Goal: Transaction & Acquisition: Purchase product/service

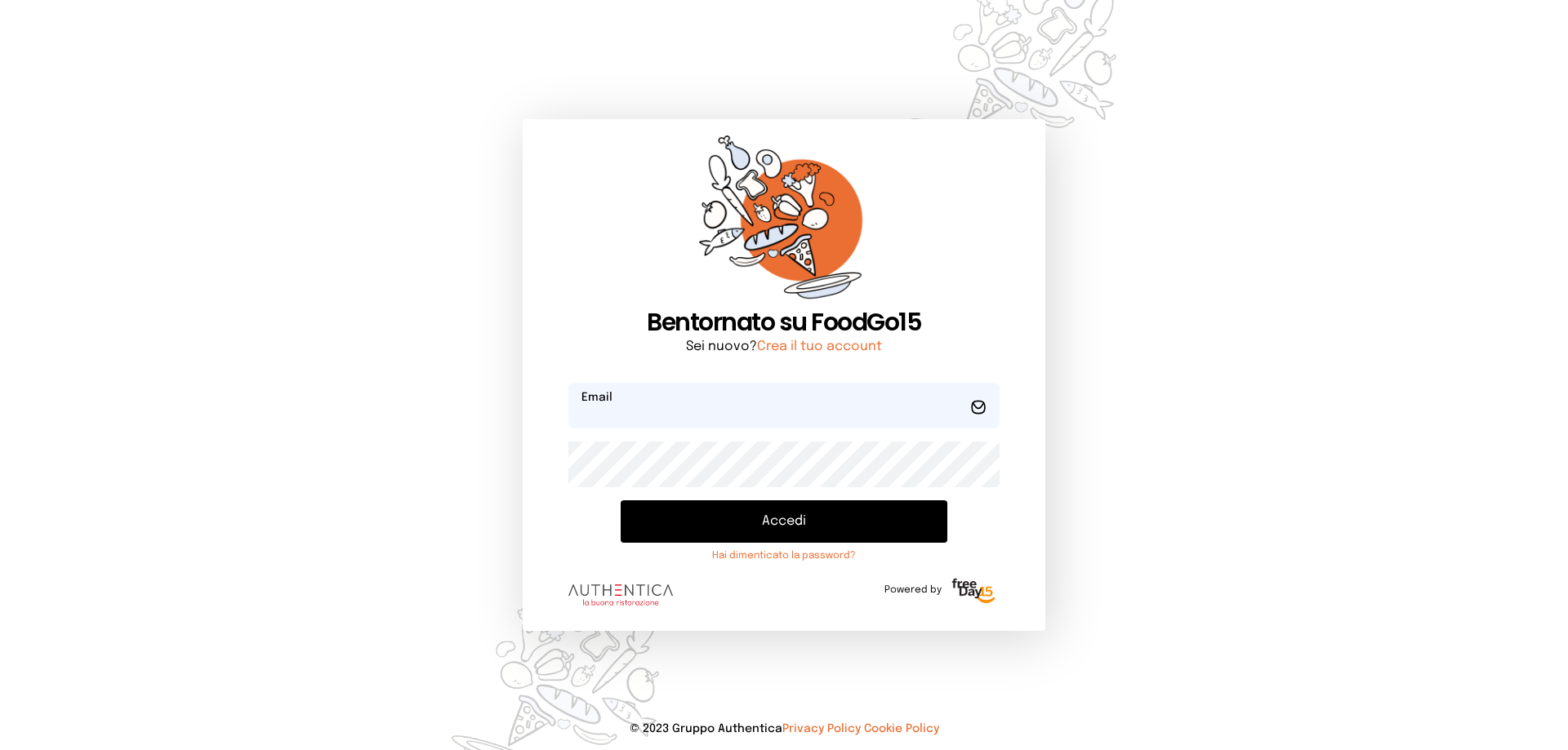
type input "**********"
click at [764, 518] on button "Accedi" at bounding box center [784, 521] width 327 height 42
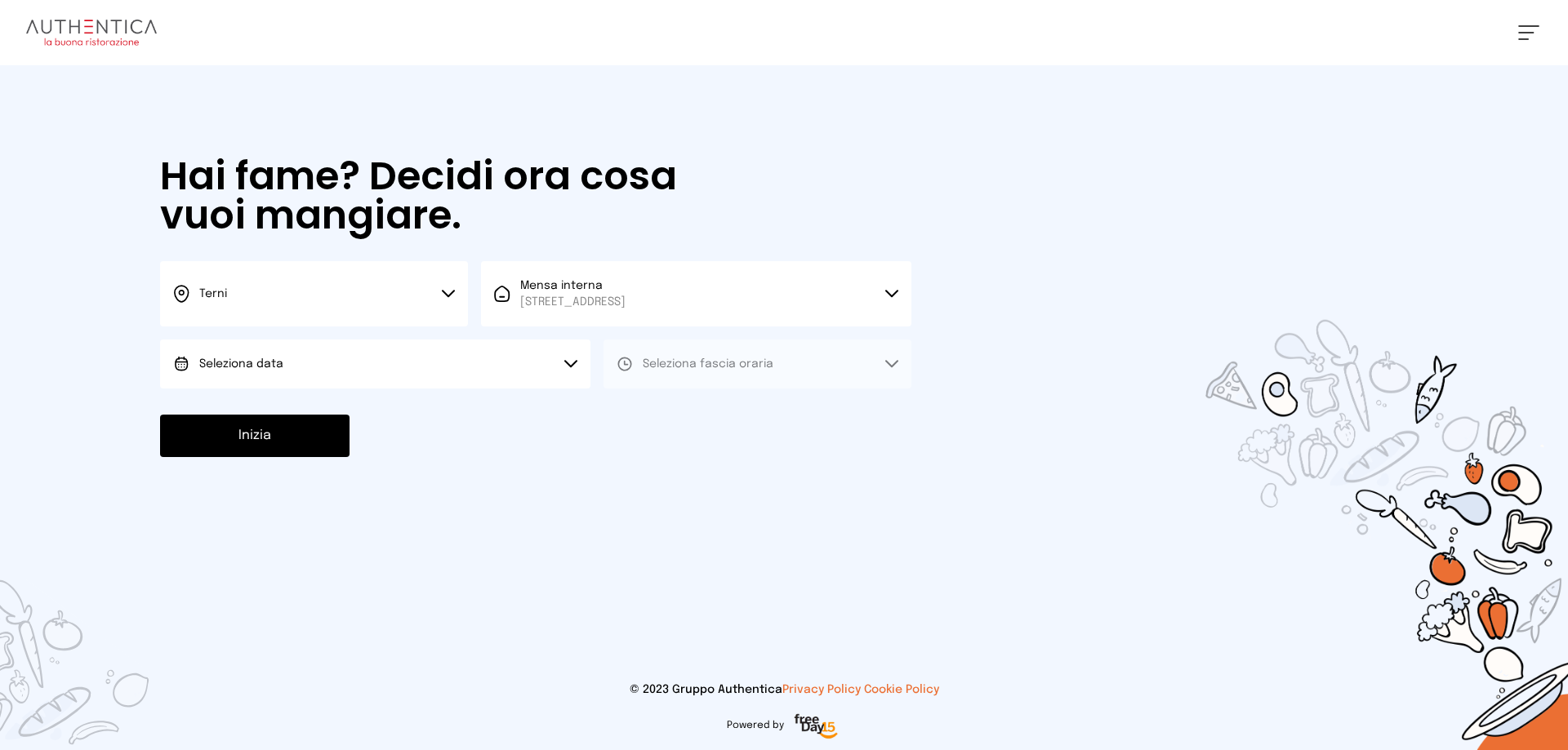
click at [304, 375] on button "Seleziona data" at bounding box center [375, 364] width 430 height 49
drag, startPoint x: 223, startPoint y: 403, endPoint x: 663, endPoint y: 364, distance: 441.7
click at [225, 403] on span "[DATE], [DATE]" at bounding box center [238, 409] width 80 height 17
click at [678, 372] on button "Seleziona fascia oraria" at bounding box center [757, 364] width 308 height 49
click at [649, 414] on span "Pranzo" at bounding box center [662, 409] width 39 height 17
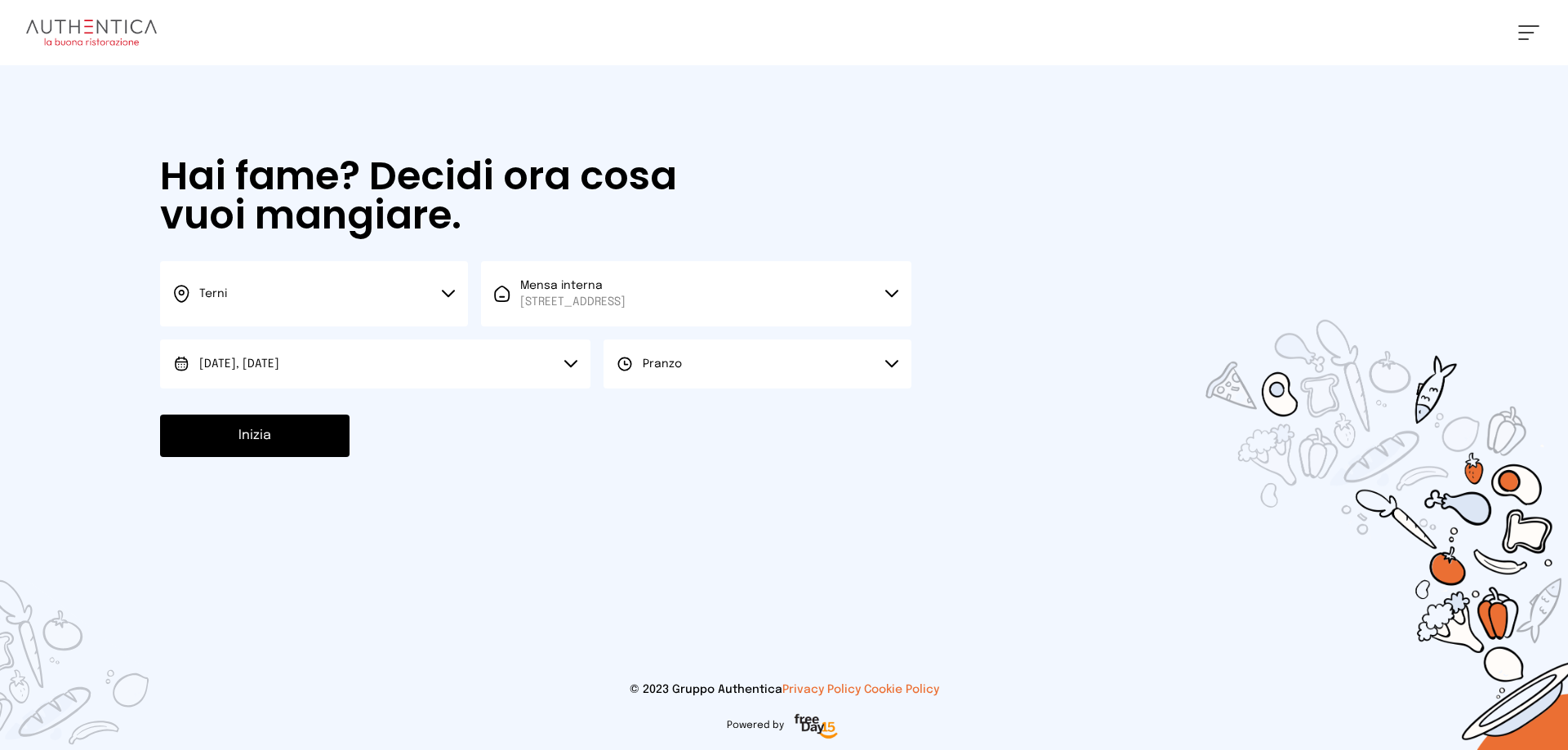
click at [270, 440] on button "Inizia" at bounding box center [255, 435] width 189 height 42
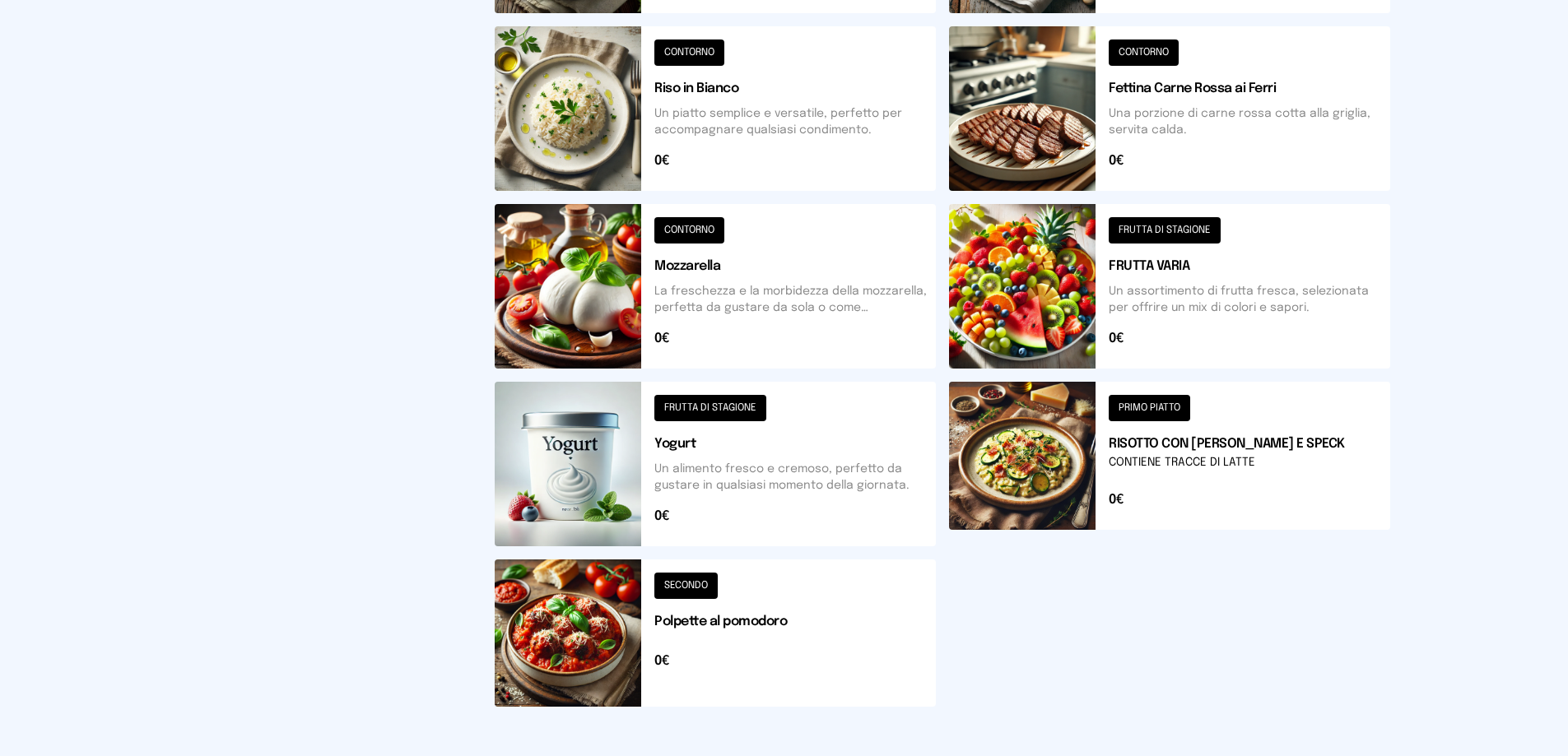
scroll to position [573, 0]
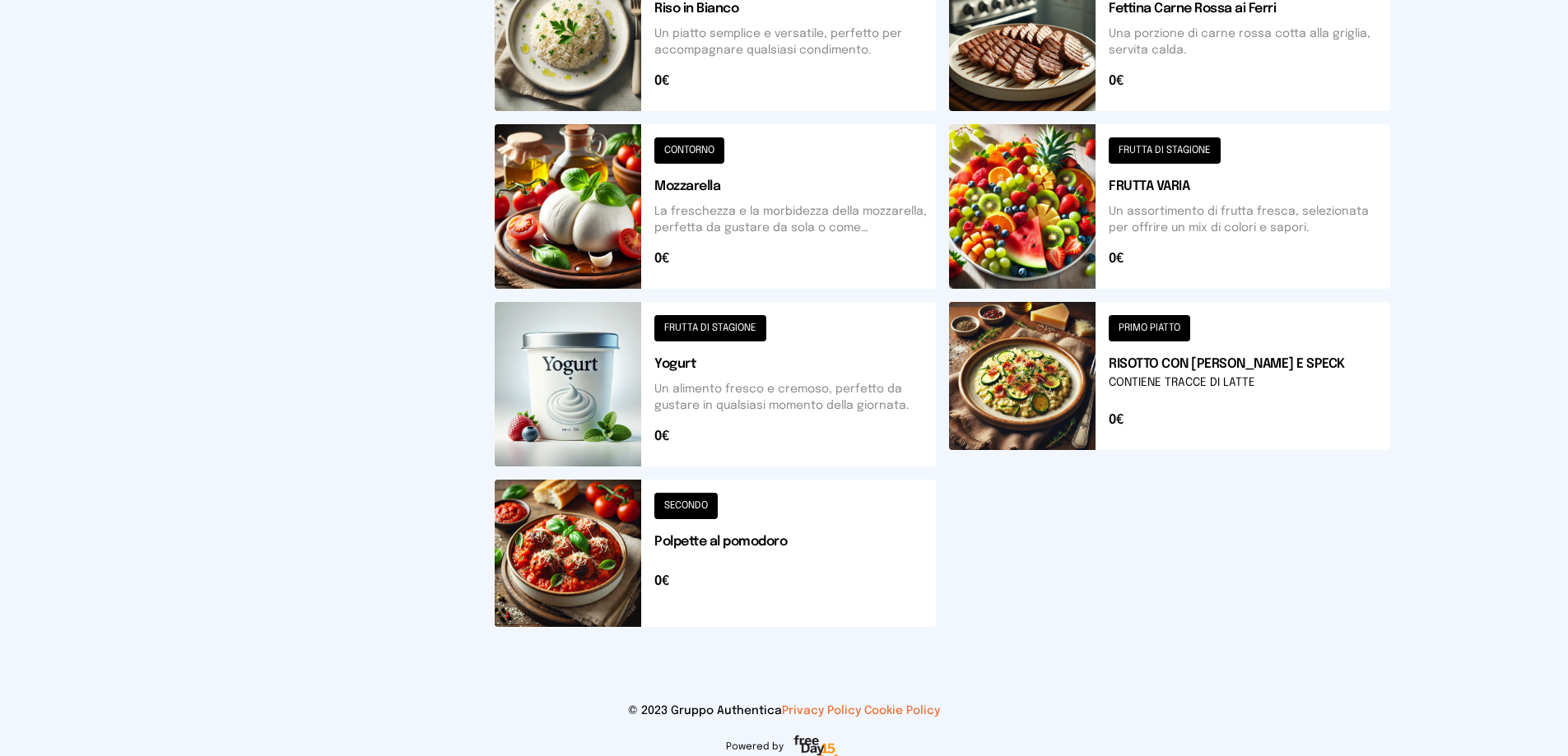
click at [655, 556] on button at bounding box center [715, 553] width 441 height 147
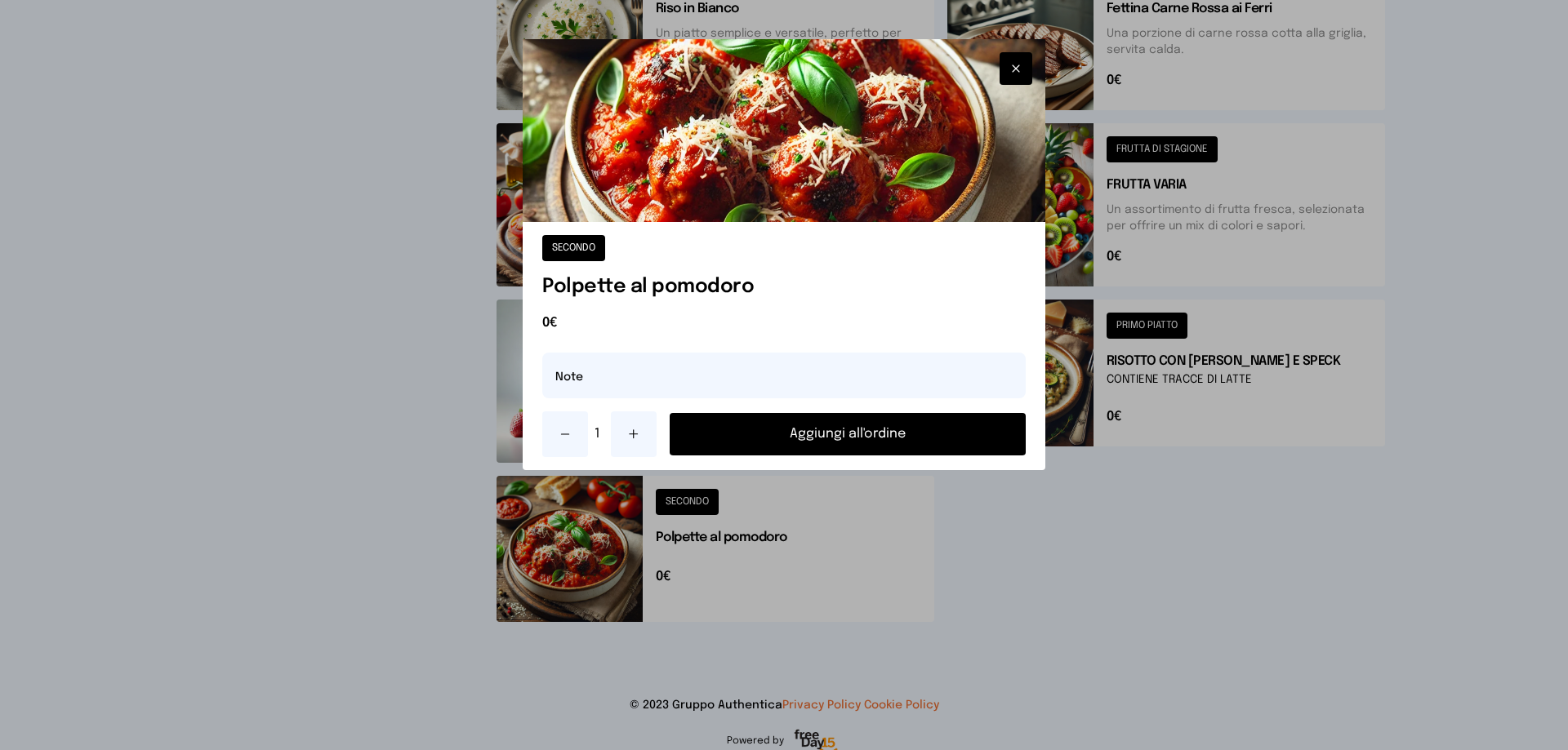
click at [855, 428] on button "Aggiungi all'ordine" at bounding box center [848, 434] width 356 height 42
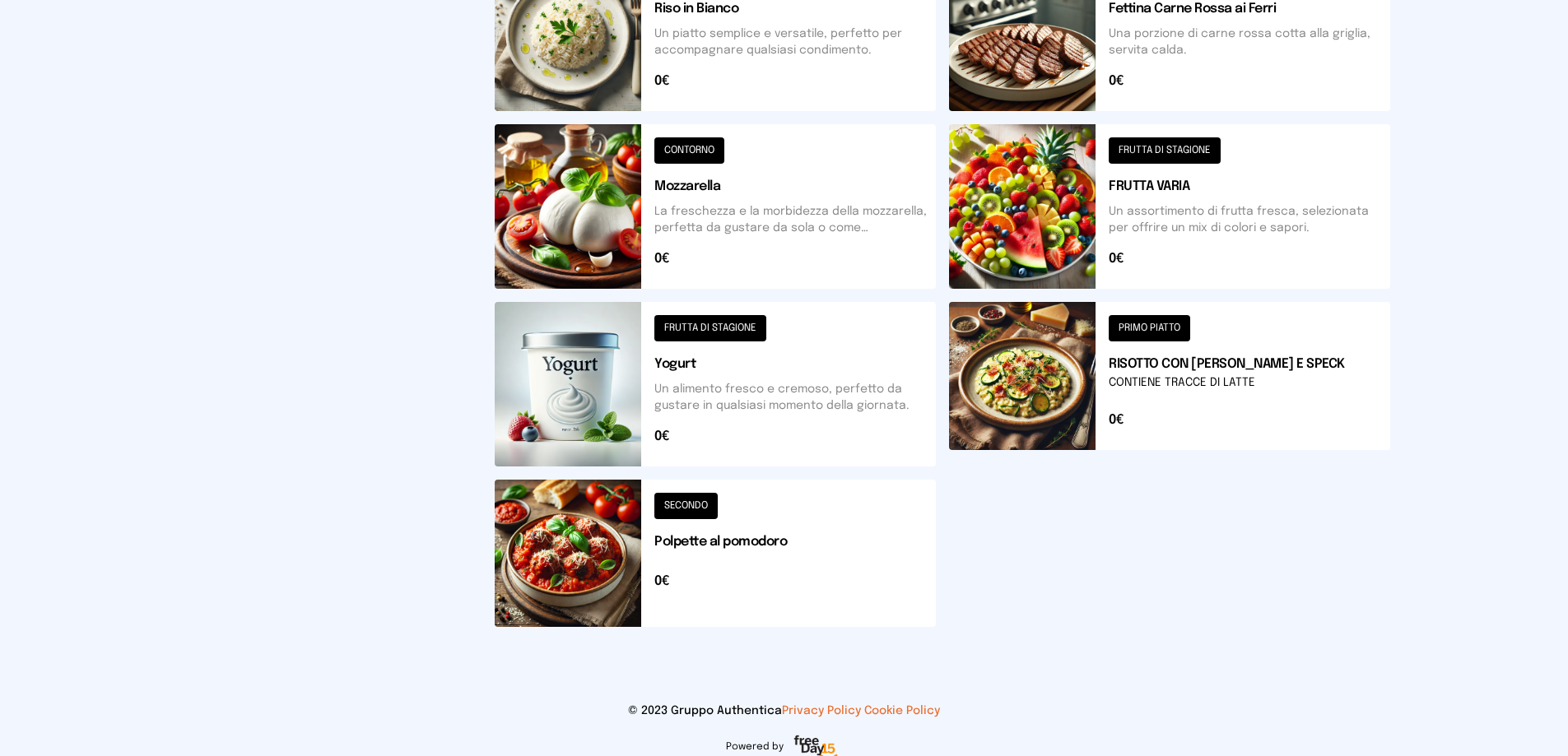
click at [627, 348] on button at bounding box center [715, 384] width 441 height 164
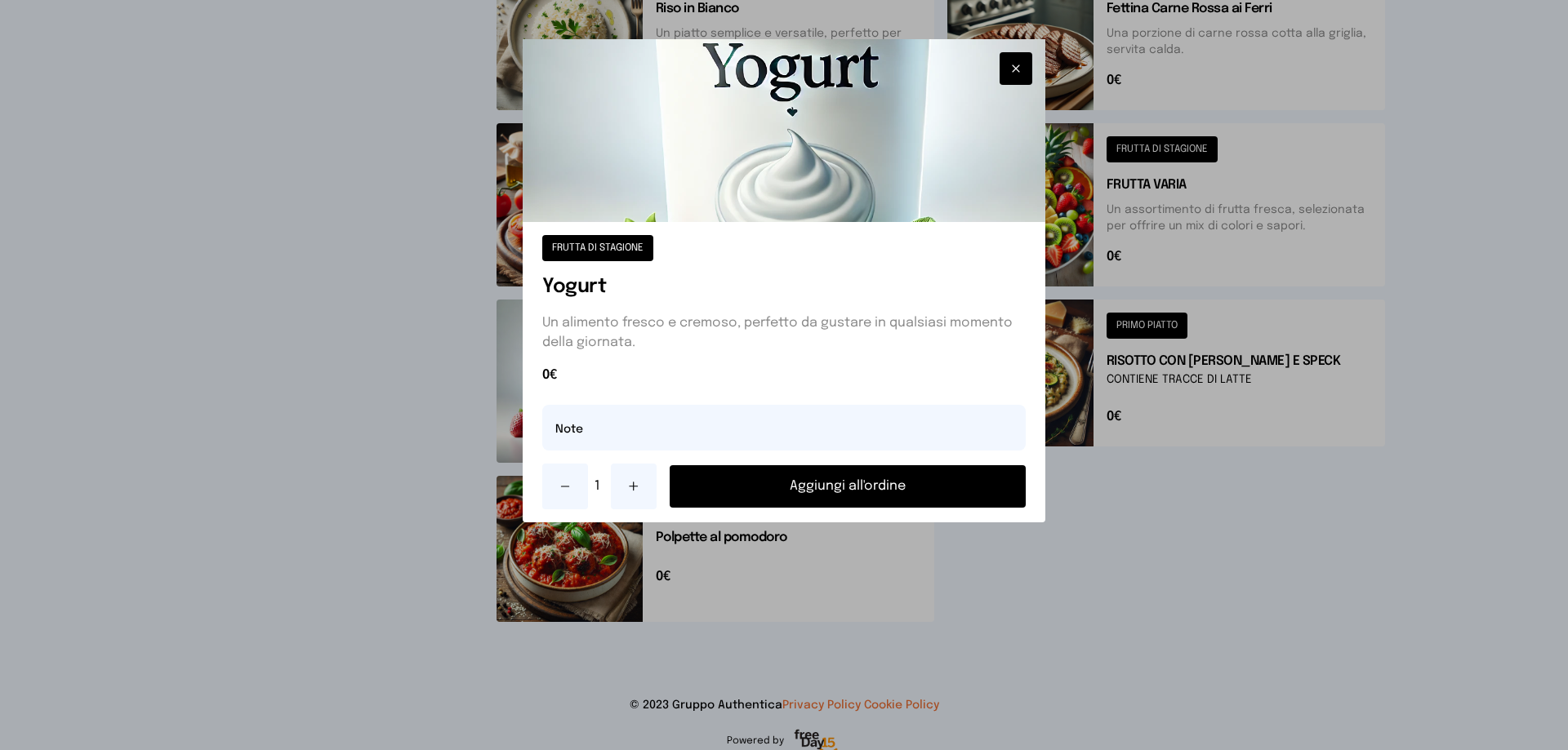
click at [848, 504] on button "Aggiungi all'ordine" at bounding box center [848, 486] width 356 height 42
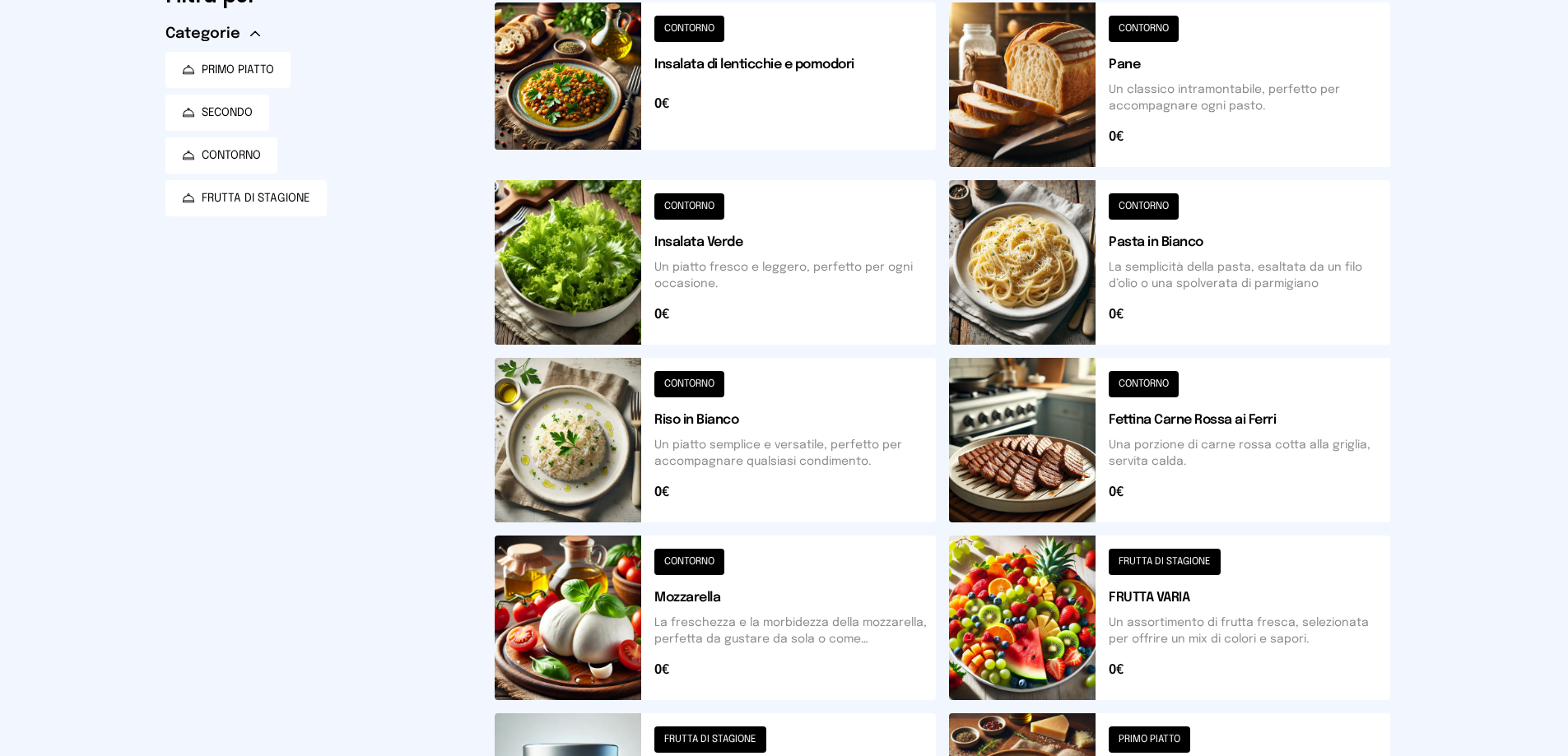
scroll to position [79, 0]
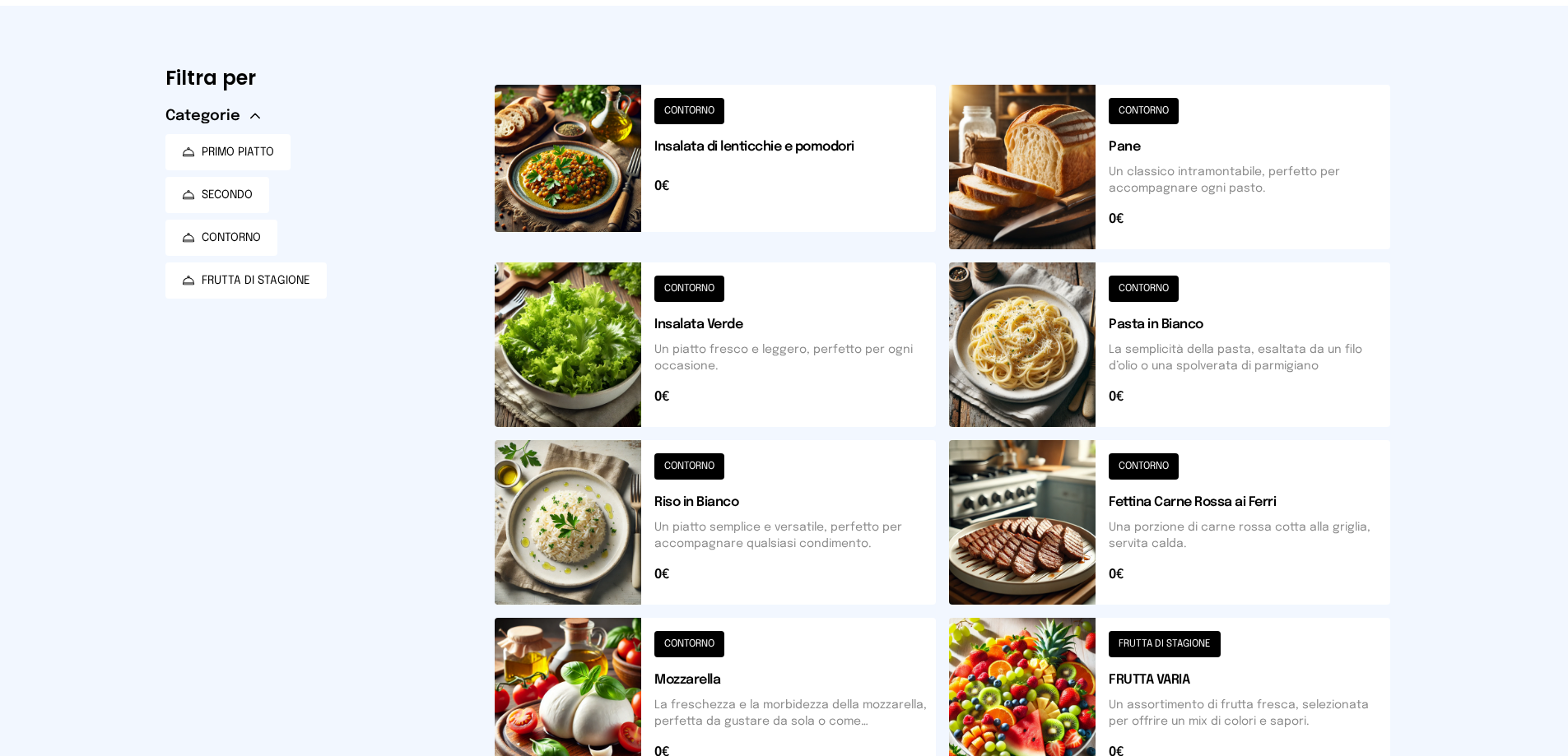
click at [628, 344] on button at bounding box center [715, 344] width 441 height 164
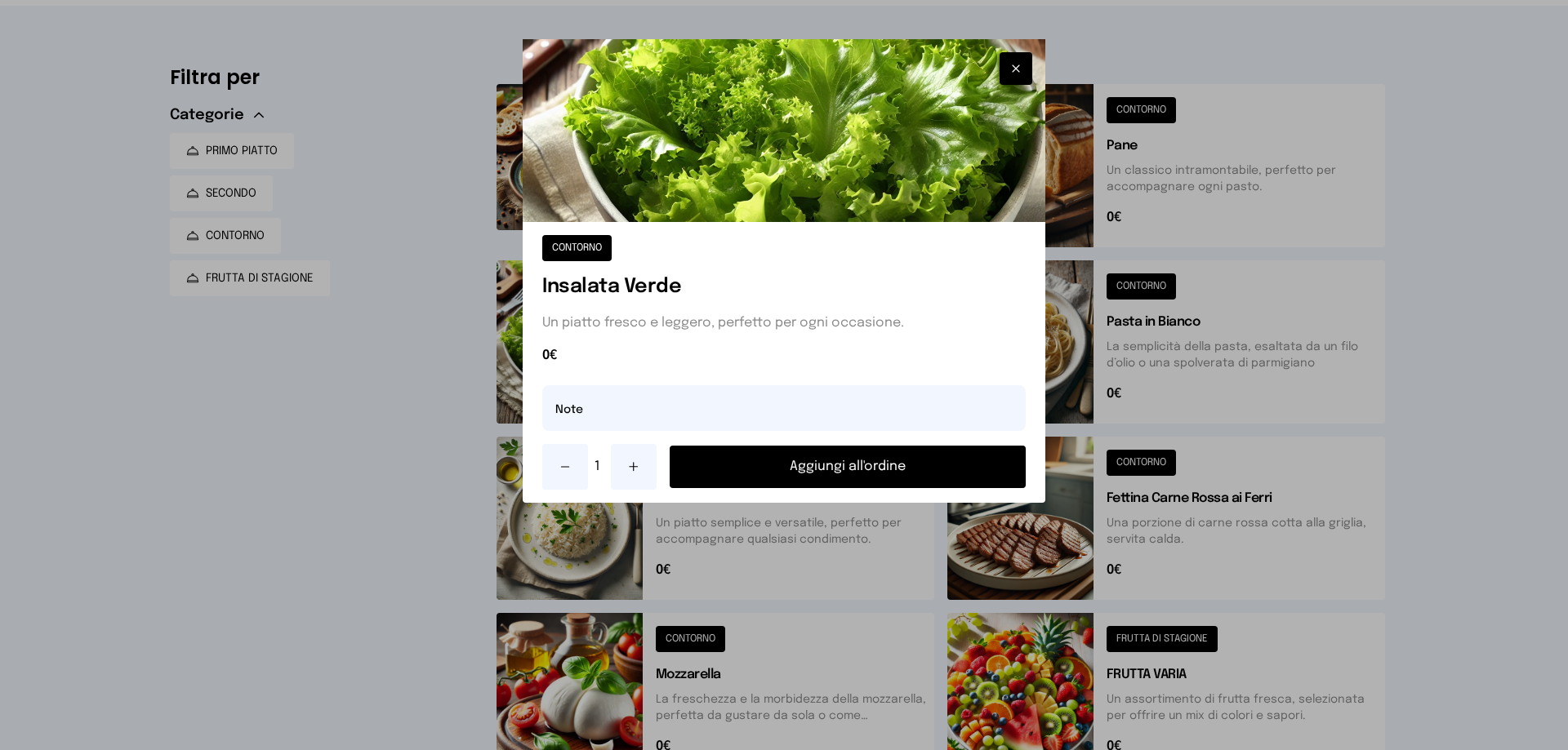
click at [848, 471] on button "Aggiungi all'ordine" at bounding box center [848, 467] width 356 height 42
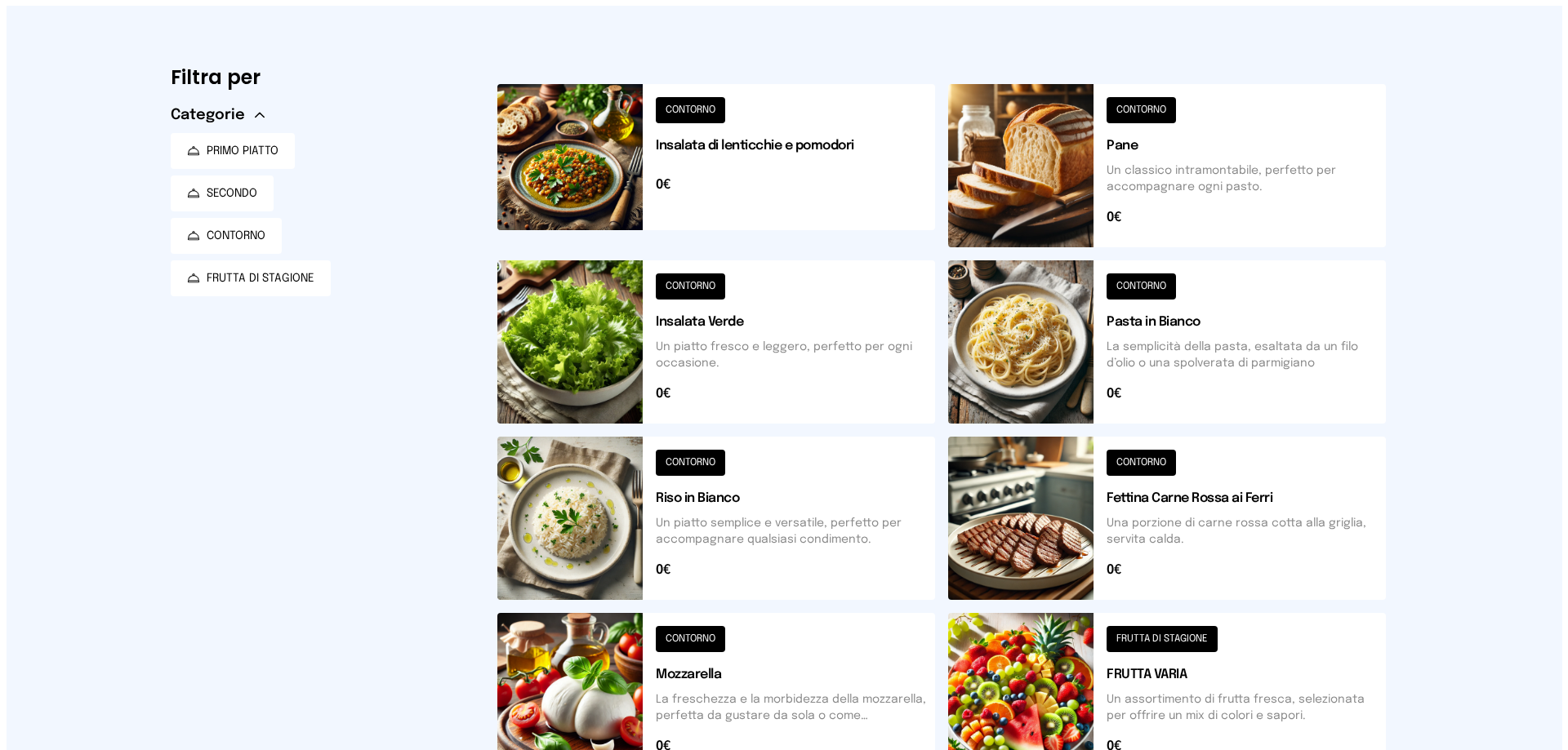
scroll to position [0, 0]
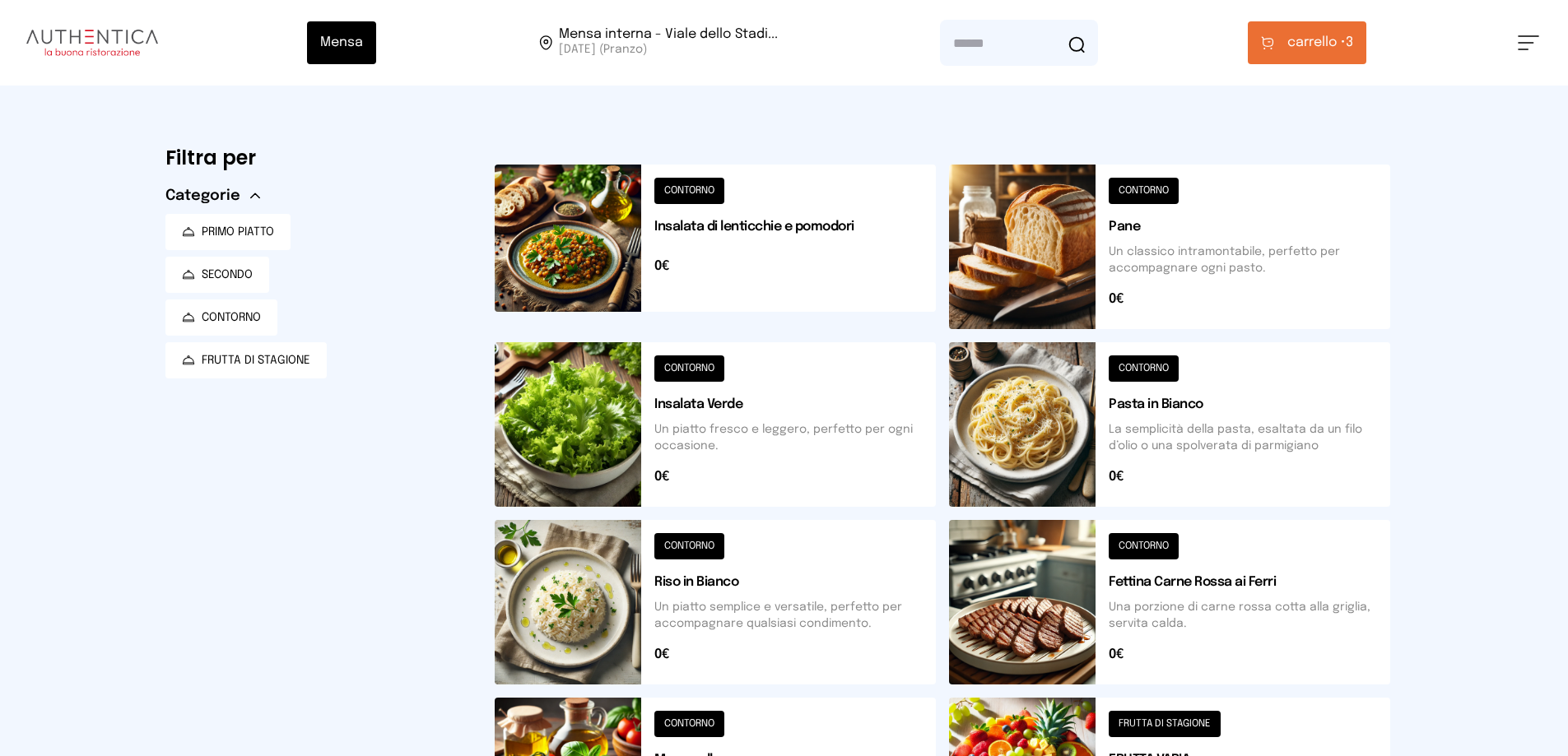
click at [1283, 45] on button "carrello • 3" at bounding box center [1307, 42] width 118 height 42
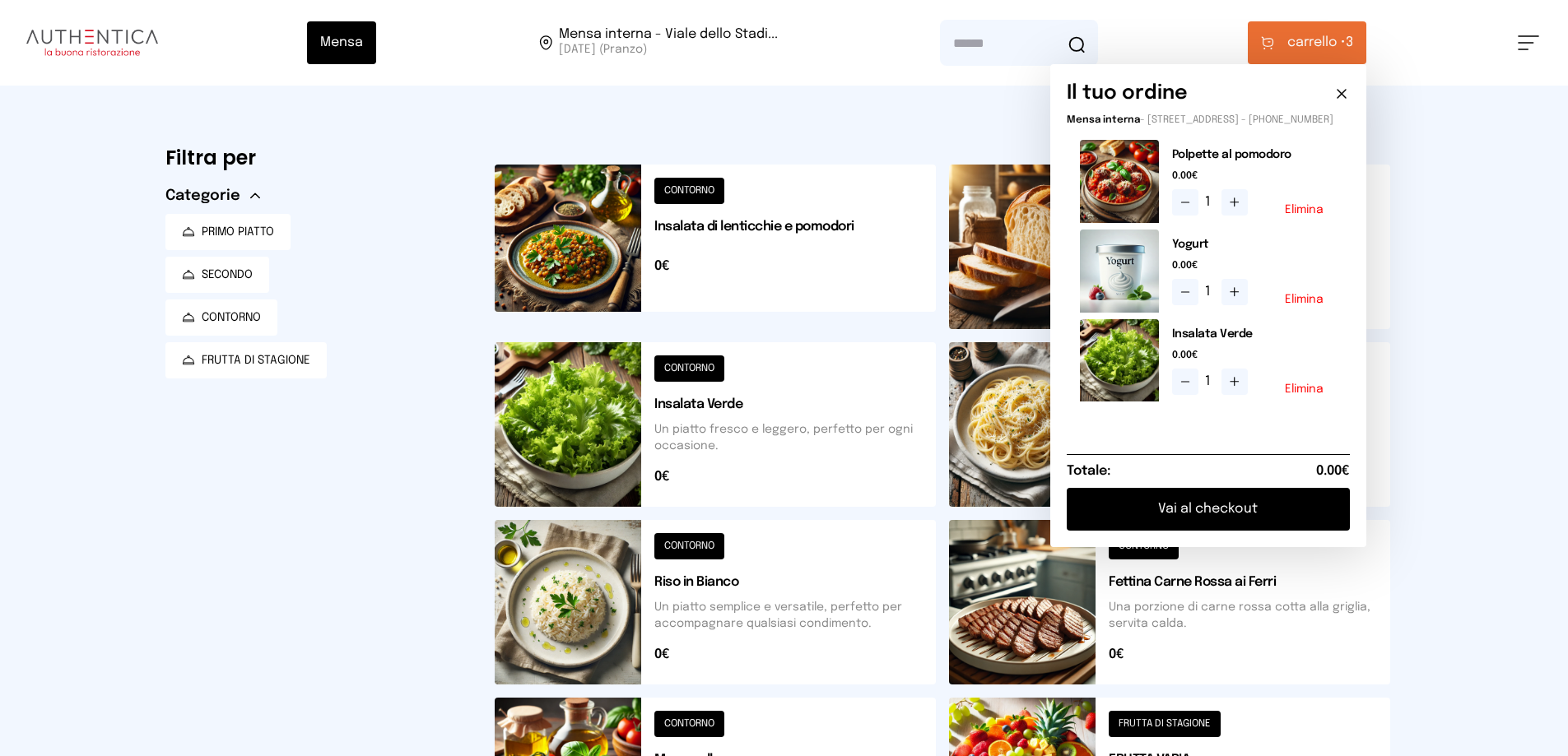
click at [1405, 509] on div "Filtra per Categorie PRIMO PIATTO SECONDO CONTORNO FRUTTA DI STAGIONE CONTORNO …" at bounding box center [784, 676] width 1264 height 1181
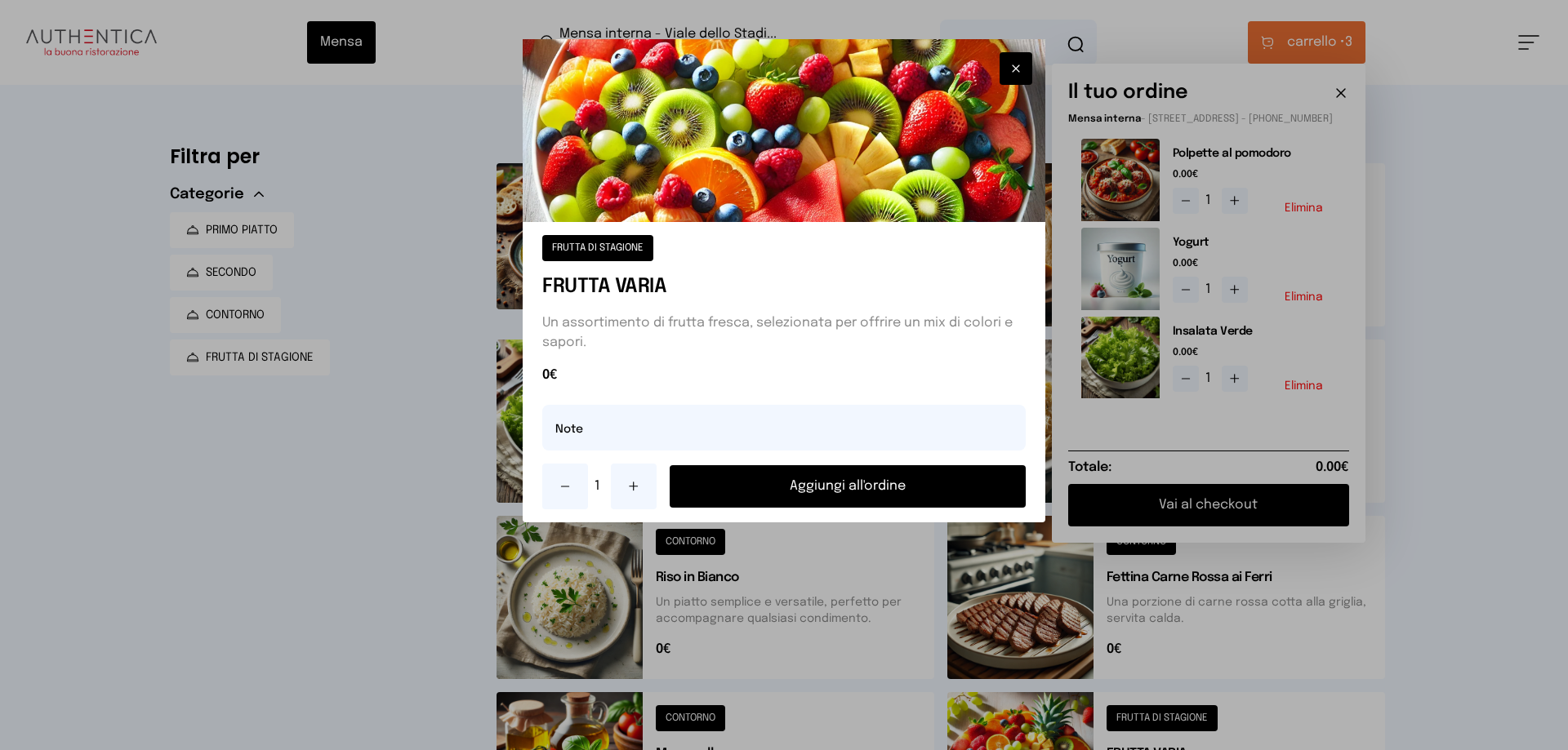
click at [926, 485] on button "Aggiungi all'ordine" at bounding box center [848, 486] width 356 height 42
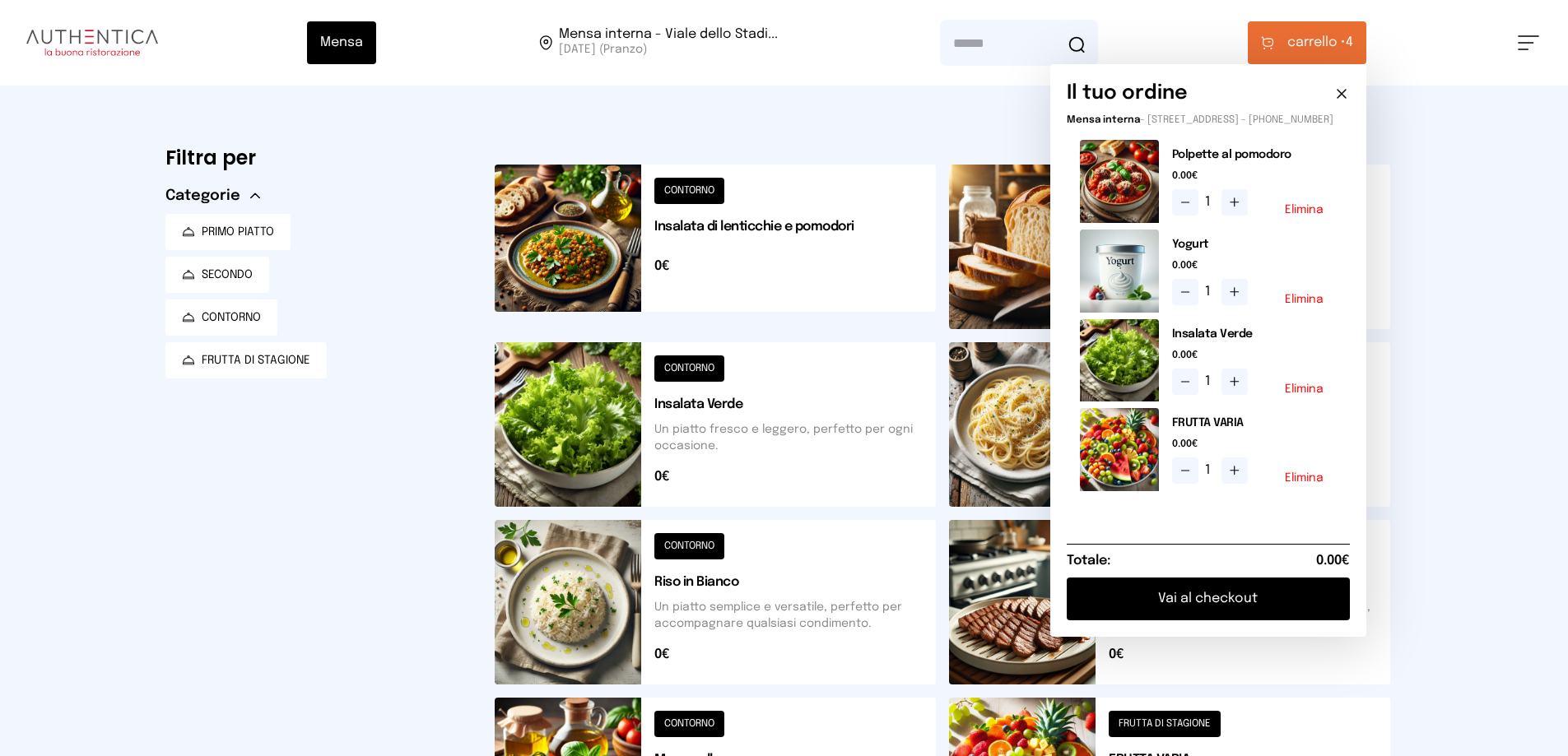
click at [1193, 607] on button "Vai al checkout" at bounding box center [1208, 599] width 284 height 42
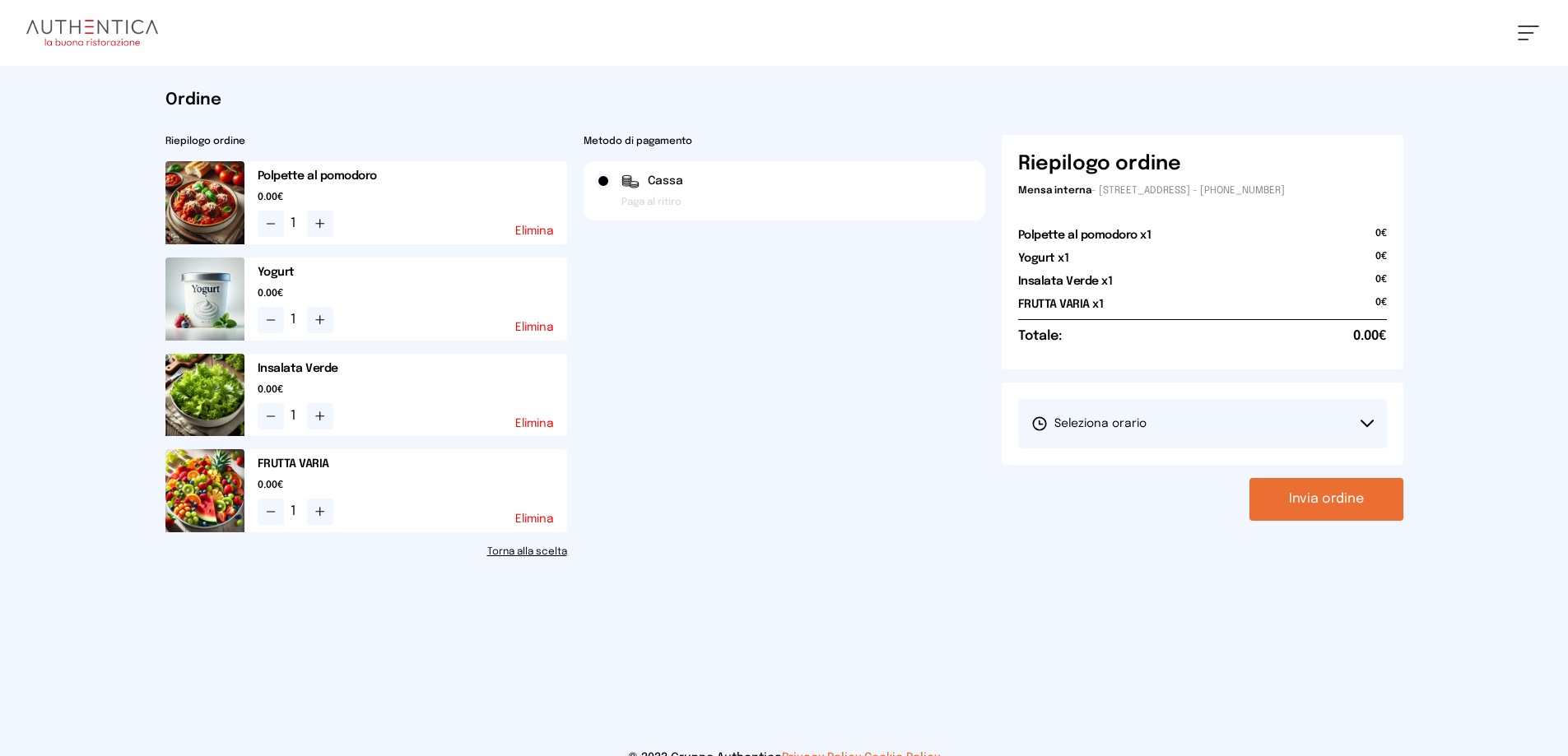
click at [1093, 419] on span "Seleziona orario" at bounding box center [1089, 424] width 115 height 17
drag, startPoint x: 1087, startPoint y: 465, endPoint x: 1201, endPoint y: 479, distance: 114.9
click at [1087, 465] on span "1° Turno (13:00 - 15:00)" at bounding box center [1094, 470] width 125 height 17
click at [1325, 502] on button "Invia ordine" at bounding box center [1326, 499] width 154 height 42
